Goal: Obtain resource: Obtain resource

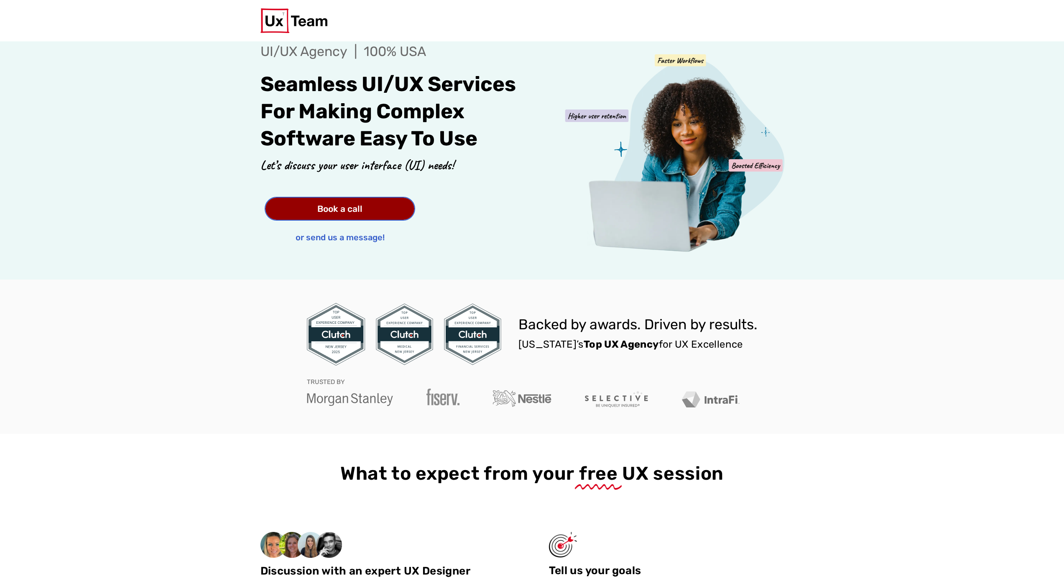
click at [332, 211] on span "Book a call" at bounding box center [339, 208] width 45 height 9
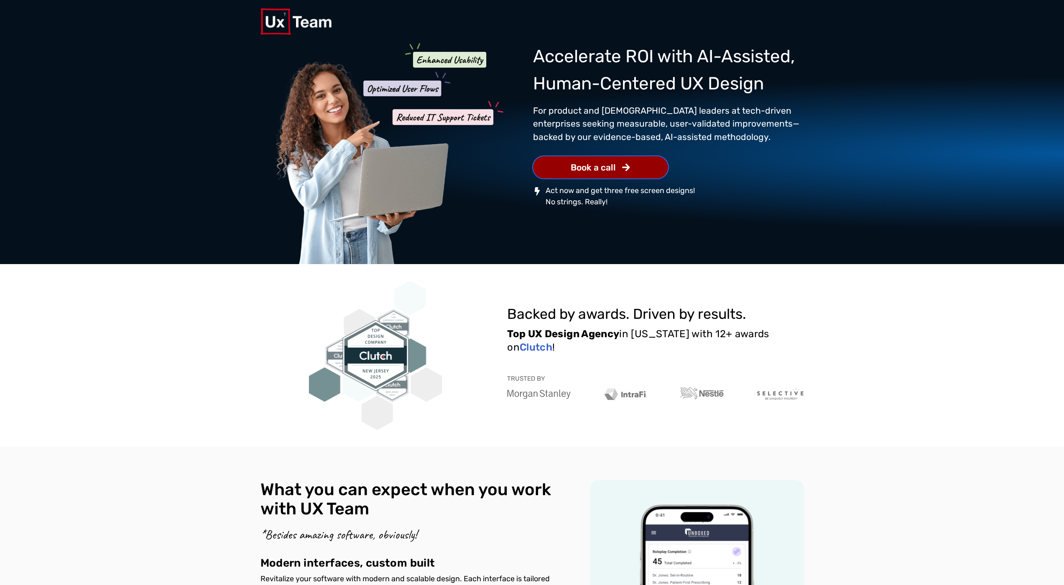
click at [594, 167] on span "Book a call" at bounding box center [593, 167] width 45 height 9
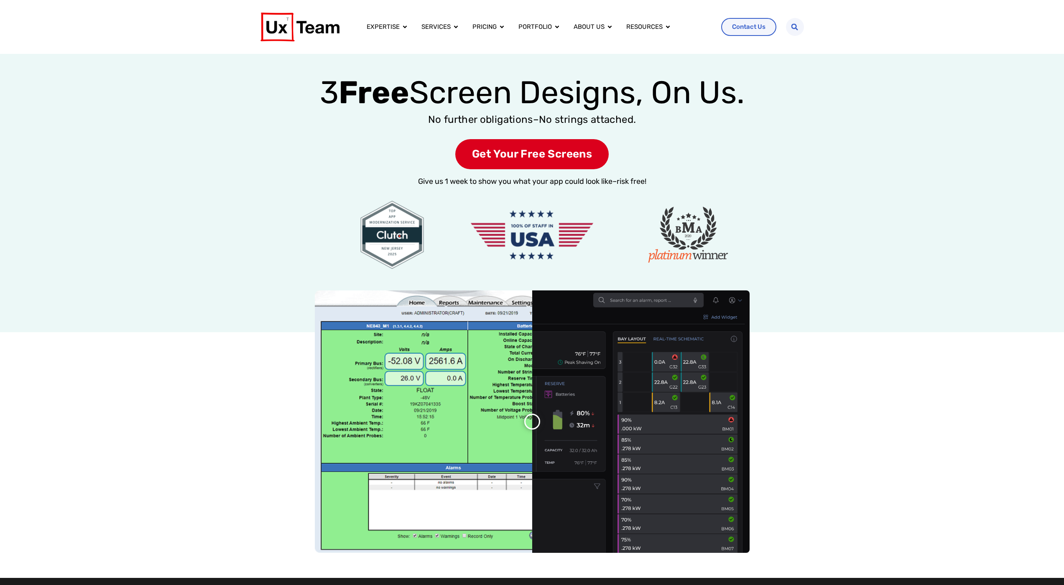
click at [512, 156] on span "Get Your Free Screens" at bounding box center [531, 154] width 153 height 31
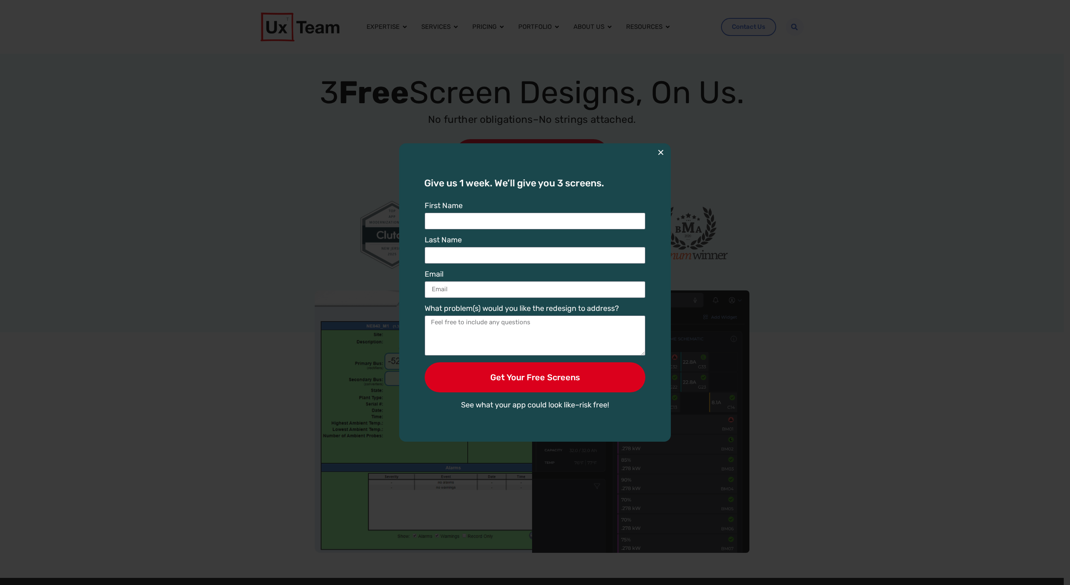
click at [661, 151] on button "×" at bounding box center [661, 152] width 7 height 18
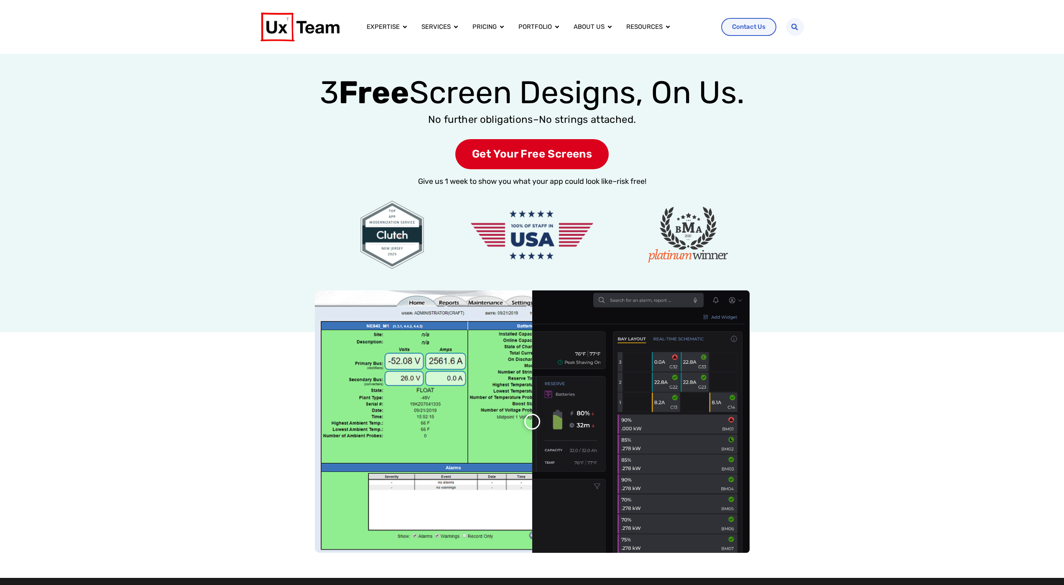
click at [205, 120] on p "No further obligations–No strings attached." at bounding box center [532, 119] width 1064 height 13
